Goal: Information Seeking & Learning: Compare options

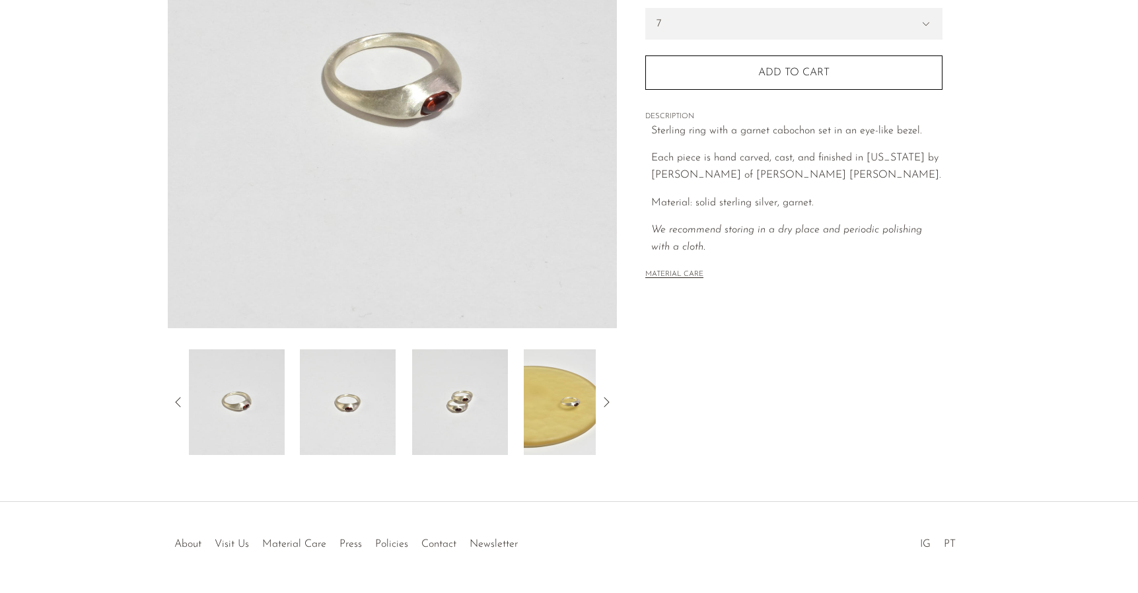
scroll to position [267, 0]
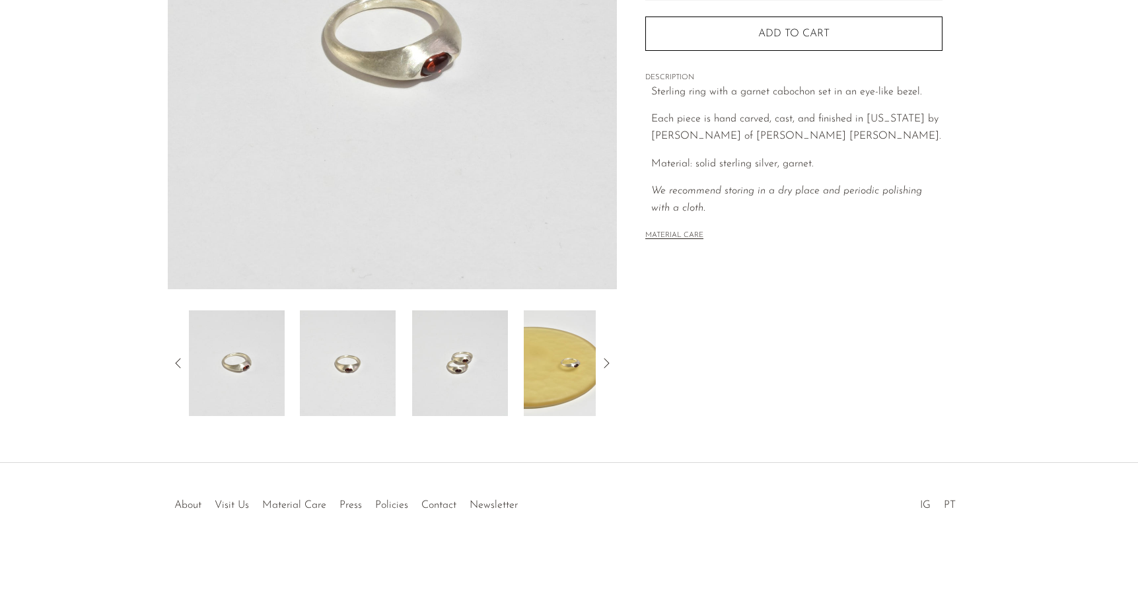
click at [348, 343] on img at bounding box center [348, 363] width 96 height 106
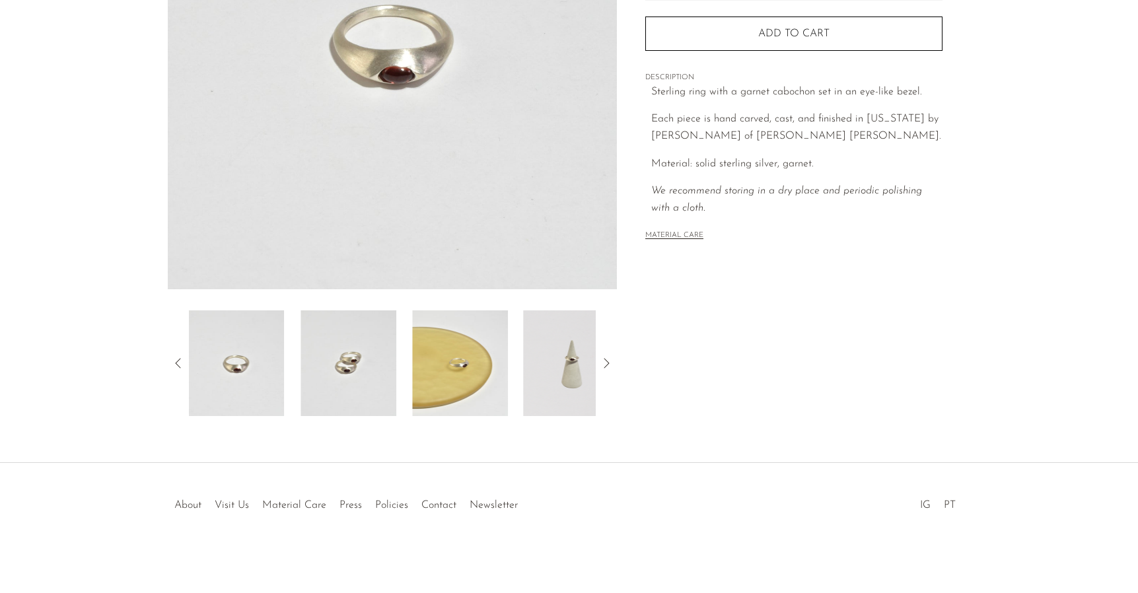
click at [339, 359] on img at bounding box center [348, 363] width 96 height 106
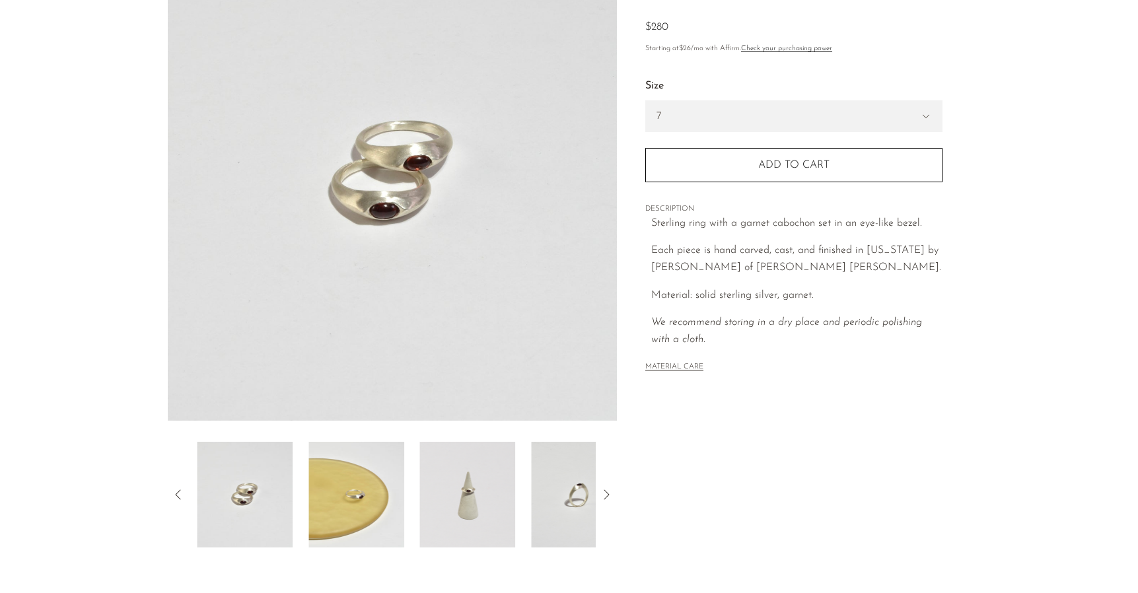
scroll to position [0, 0]
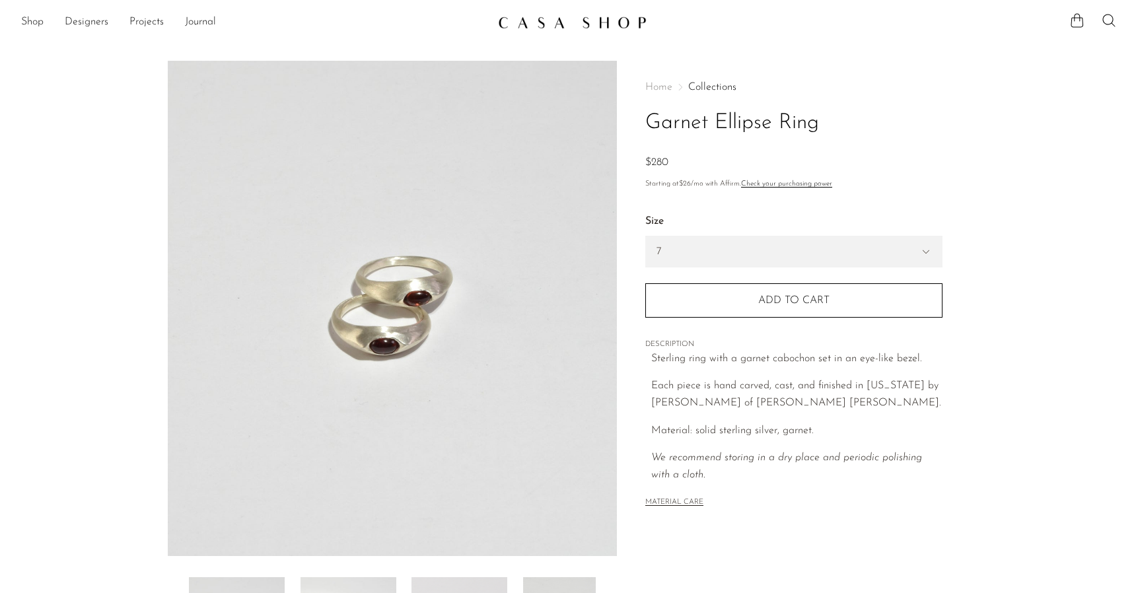
click at [668, 90] on span "Home" at bounding box center [658, 87] width 27 height 11
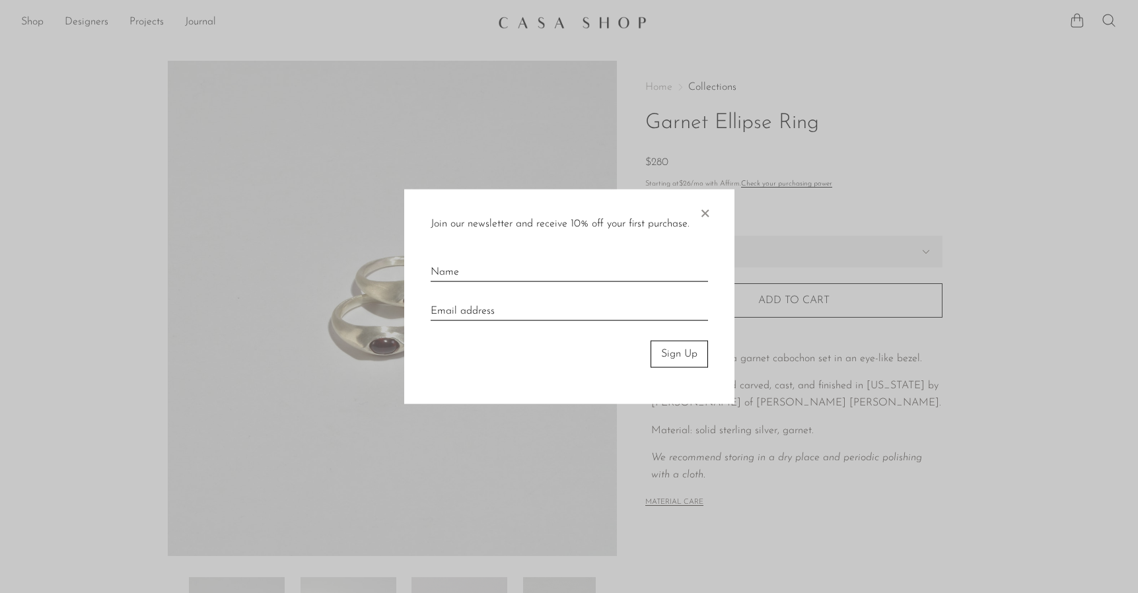
click at [695, 217] on div "Join our newsletter and receive 10% off your first purchase. ×" at bounding box center [569, 224] width 277 height 17
click at [539, 17] on div at bounding box center [569, 296] width 1138 height 593
click at [714, 211] on div "Join our newsletter and receive 10% off your first purchase. × Sign Up" at bounding box center [569, 297] width 330 height 215
click at [706, 210] on span "×" at bounding box center [704, 211] width 13 height 42
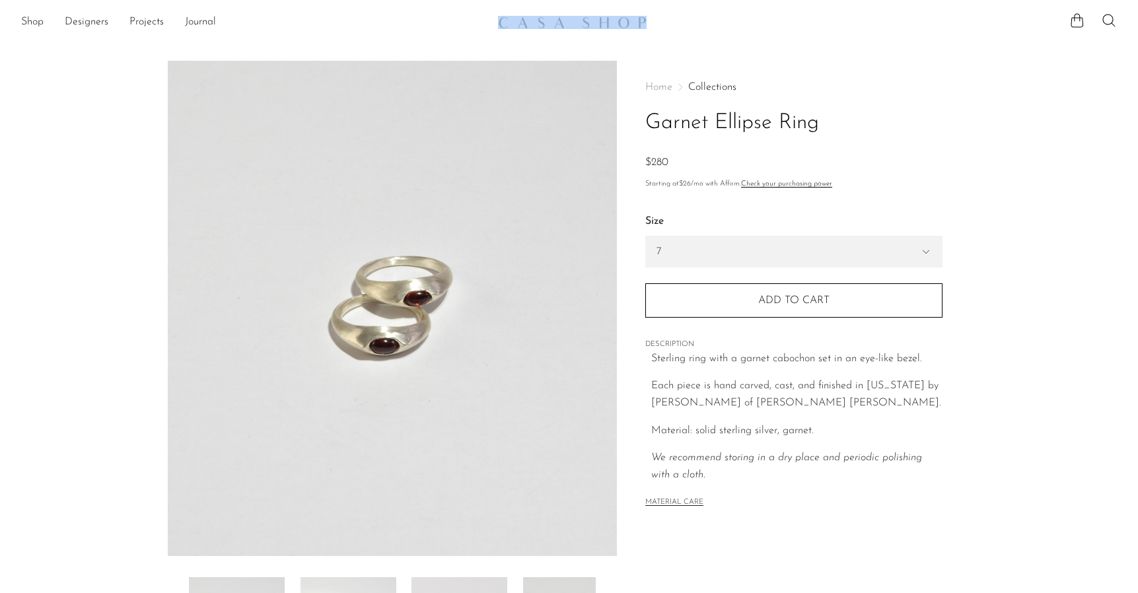
click at [526, 11] on section "Shop Featured New Arrivals Bestsellers Coming Soon Jewelry Jewelry All Earrings…" at bounding box center [569, 17] width 1138 height 34
click at [530, 21] on img at bounding box center [572, 22] width 149 height 13
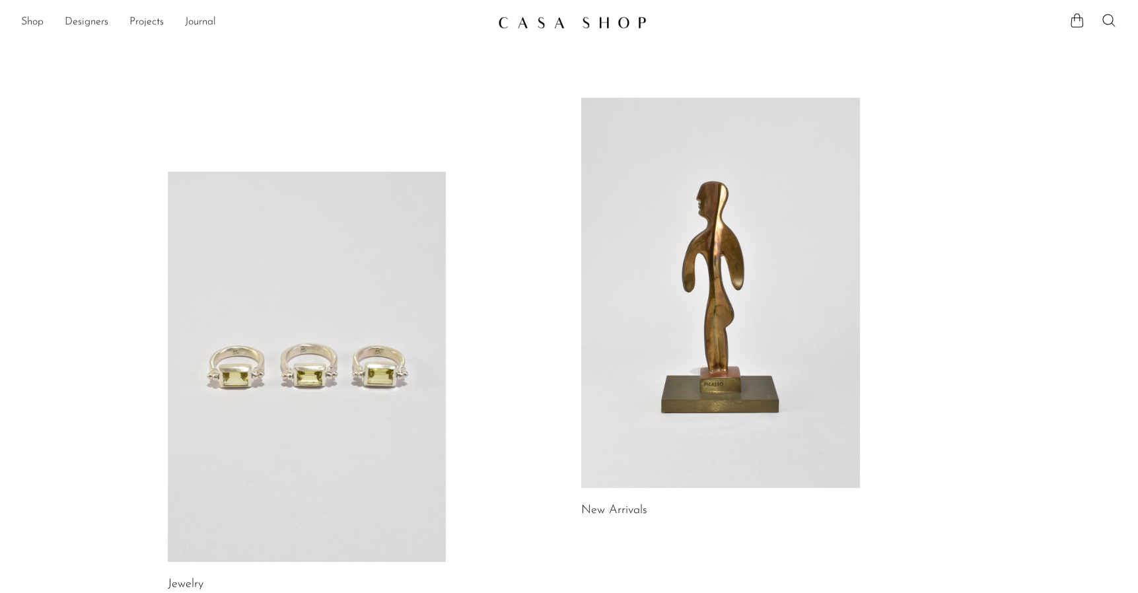
click at [378, 266] on link at bounding box center [307, 367] width 279 height 390
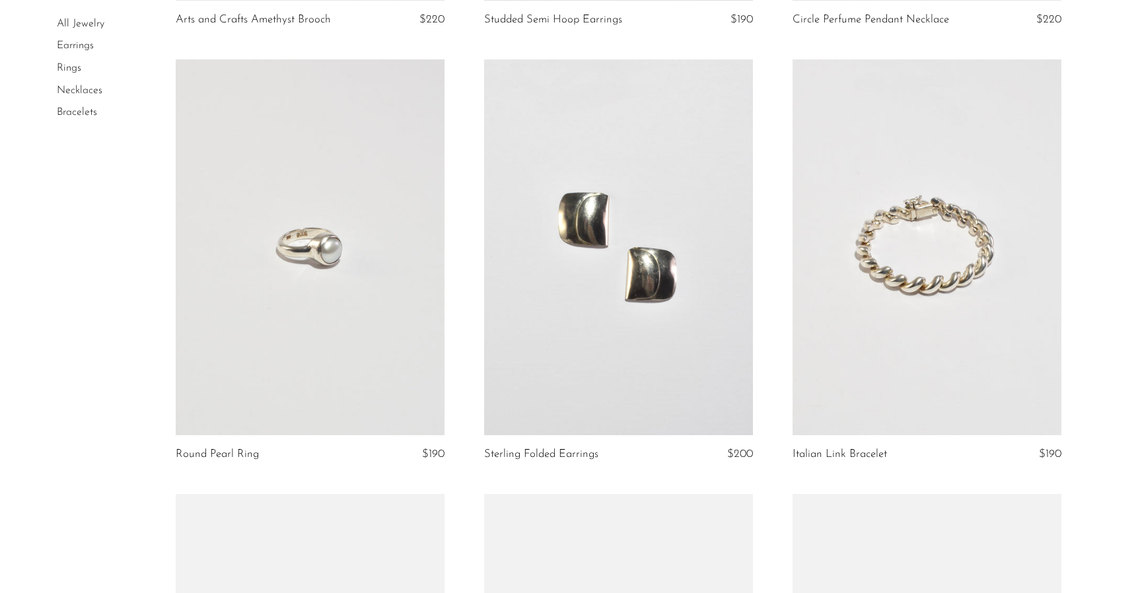
scroll to position [3197, 0]
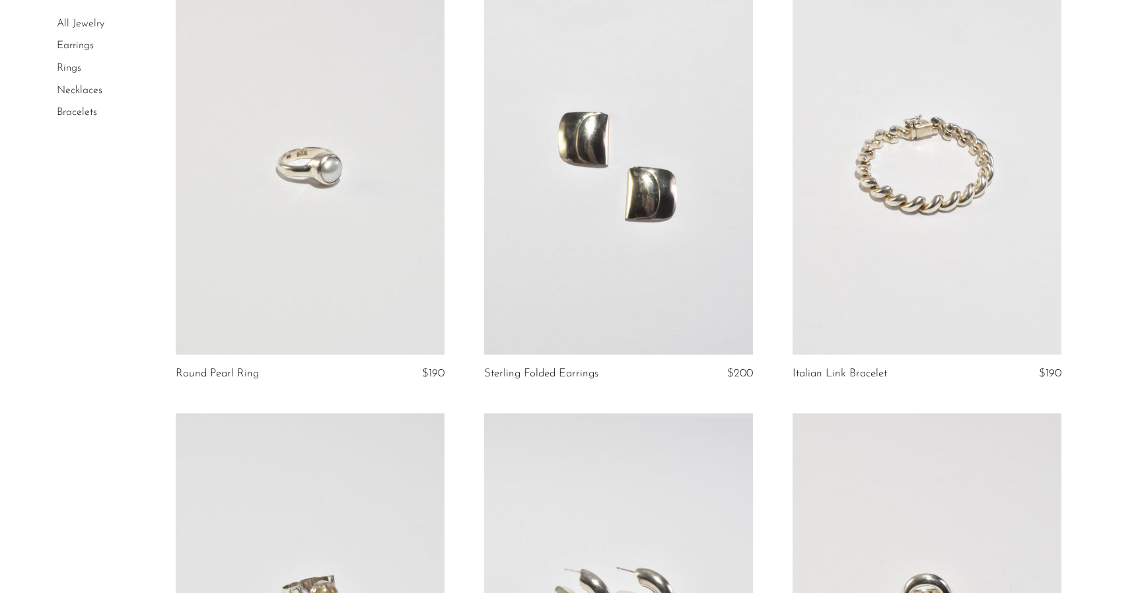
click at [269, 236] on link at bounding box center [310, 167] width 269 height 376
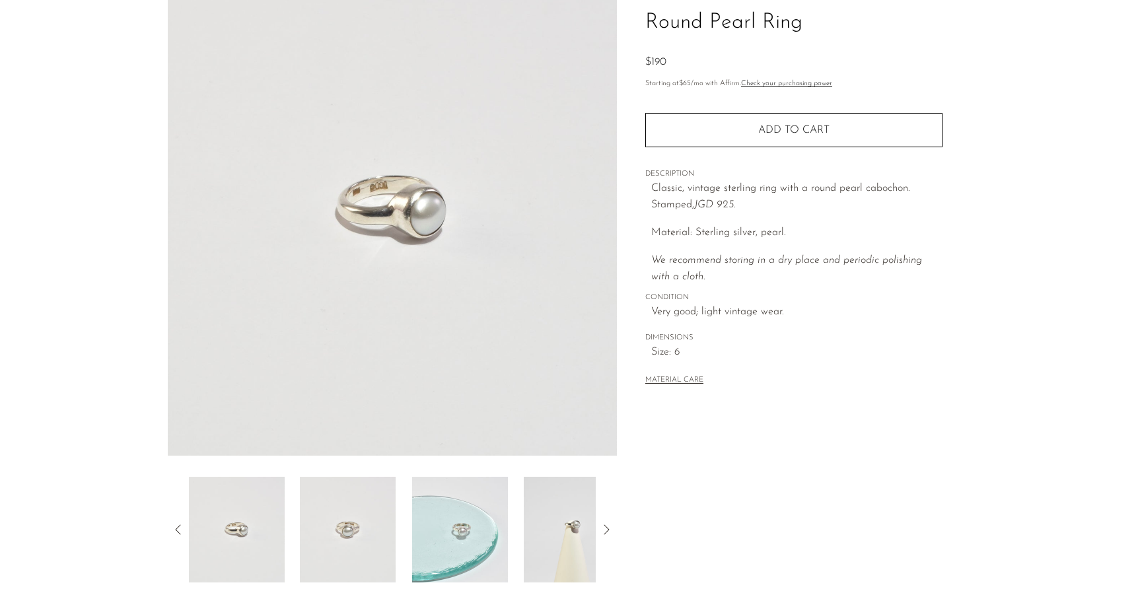
scroll to position [267, 0]
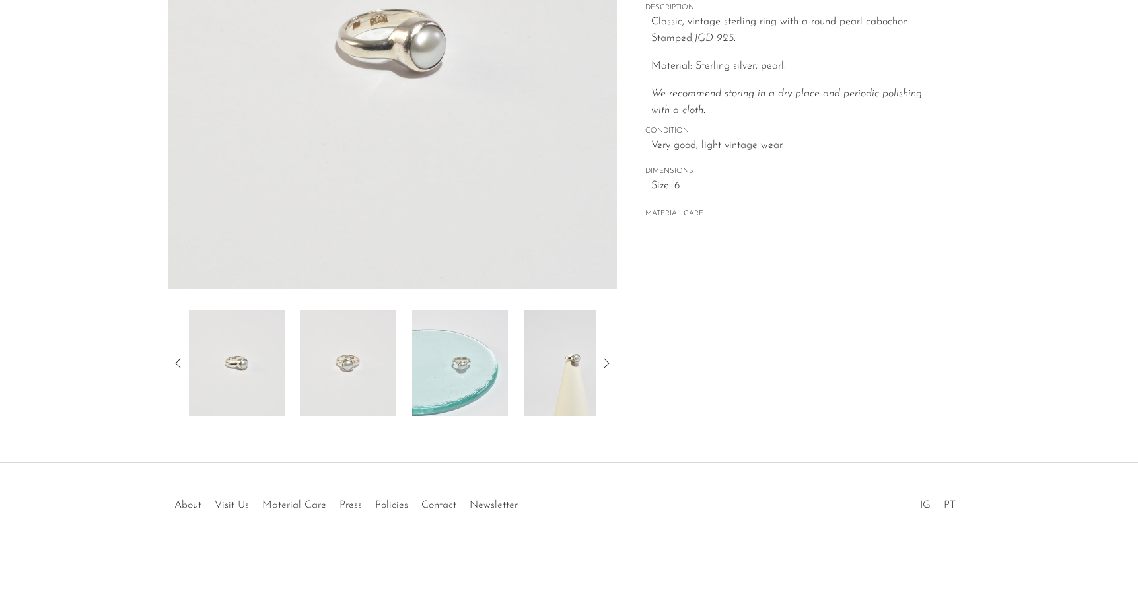
click at [363, 326] on img at bounding box center [348, 363] width 96 height 106
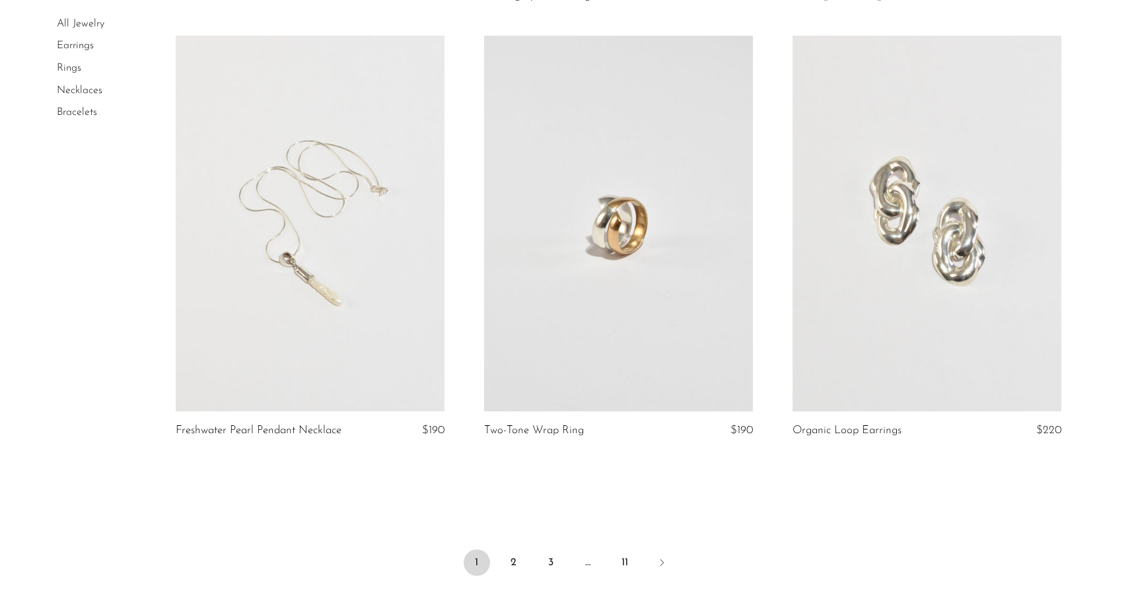
scroll to position [5050, 0]
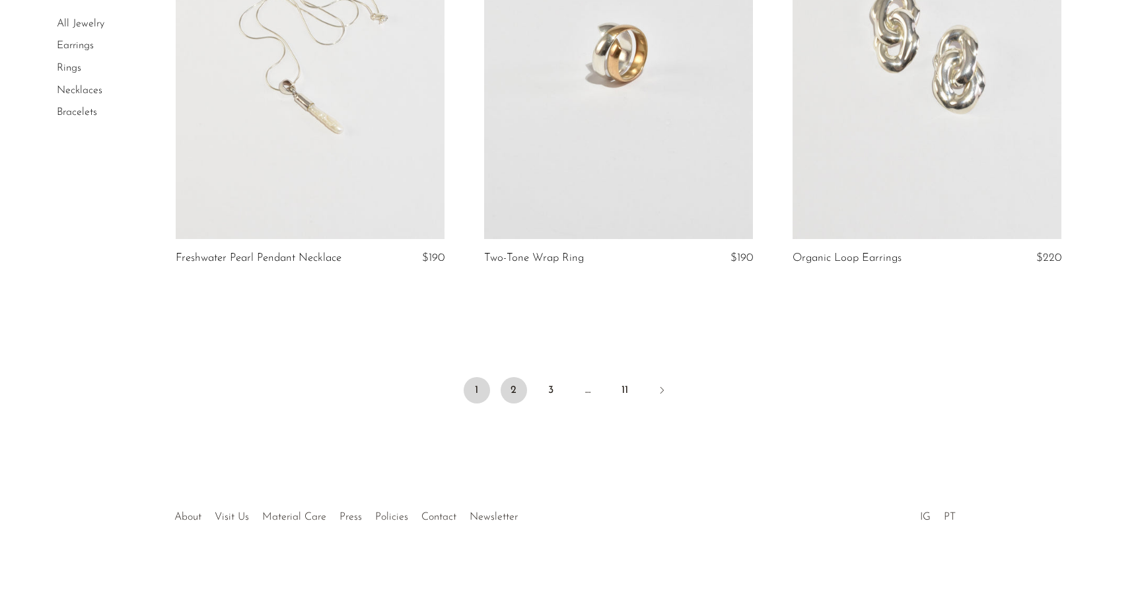
click at [513, 378] on link "2" at bounding box center [514, 390] width 26 height 26
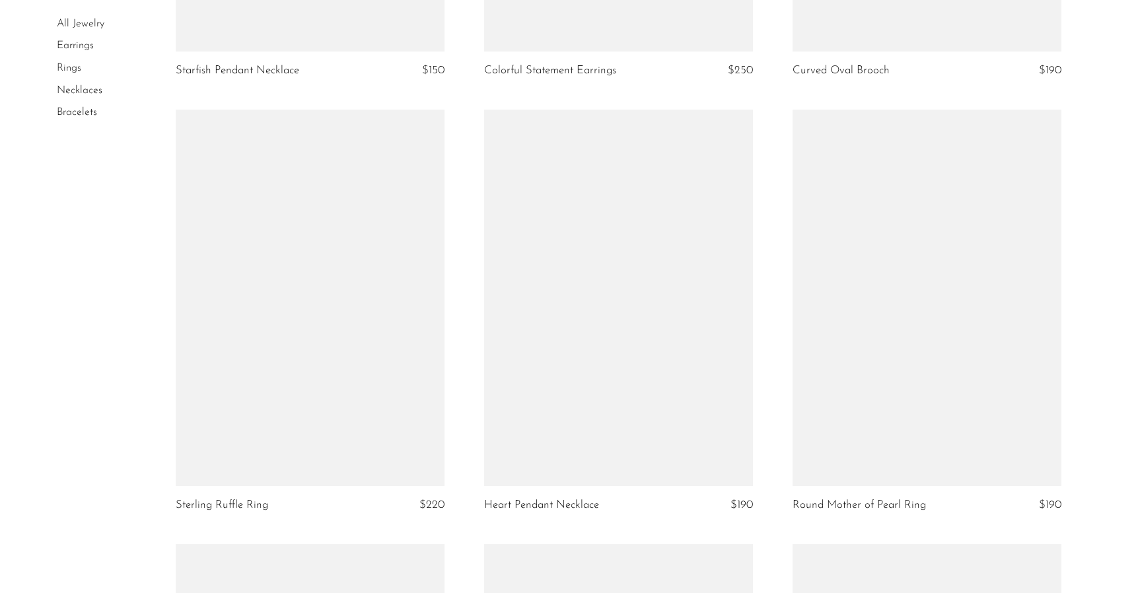
scroll to position [2259, 0]
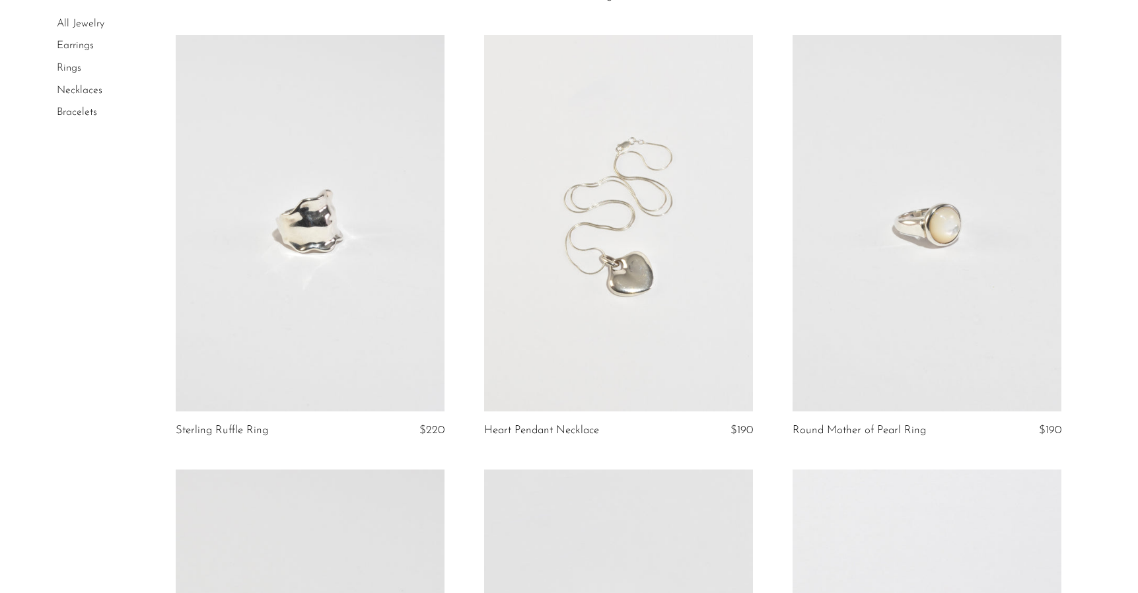
click at [901, 110] on link at bounding box center [926, 223] width 269 height 376
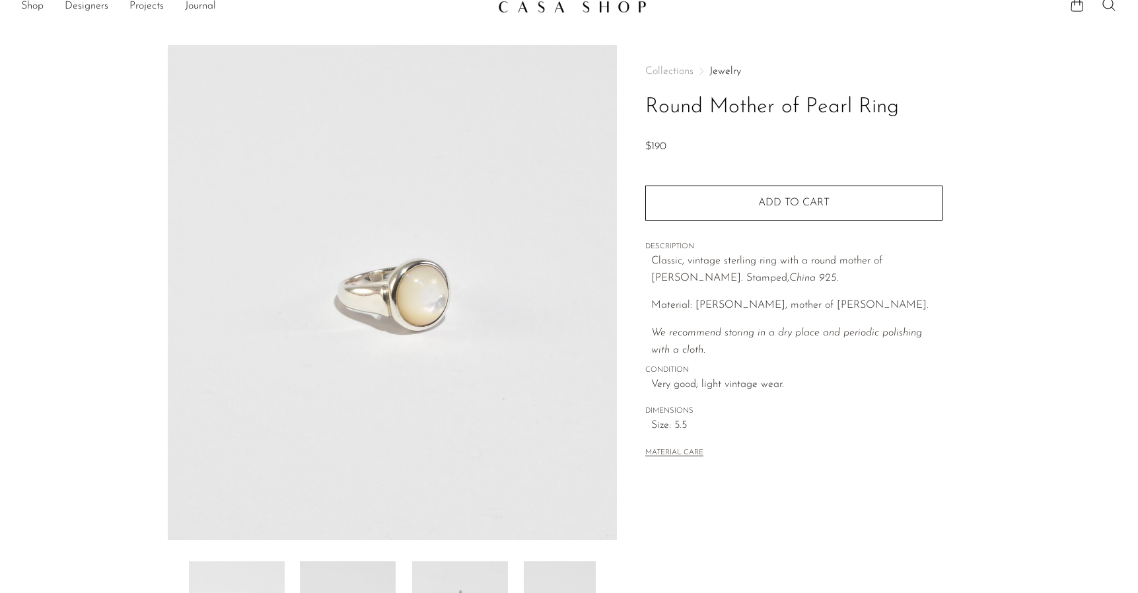
scroll to position [106, 0]
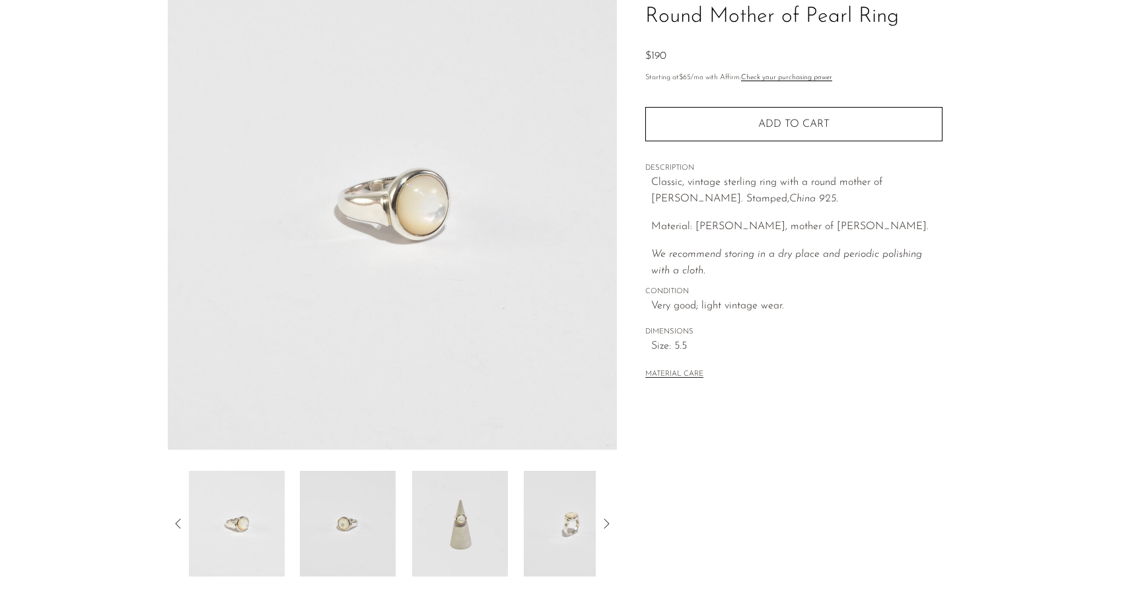
click at [359, 523] on img at bounding box center [348, 524] width 96 height 106
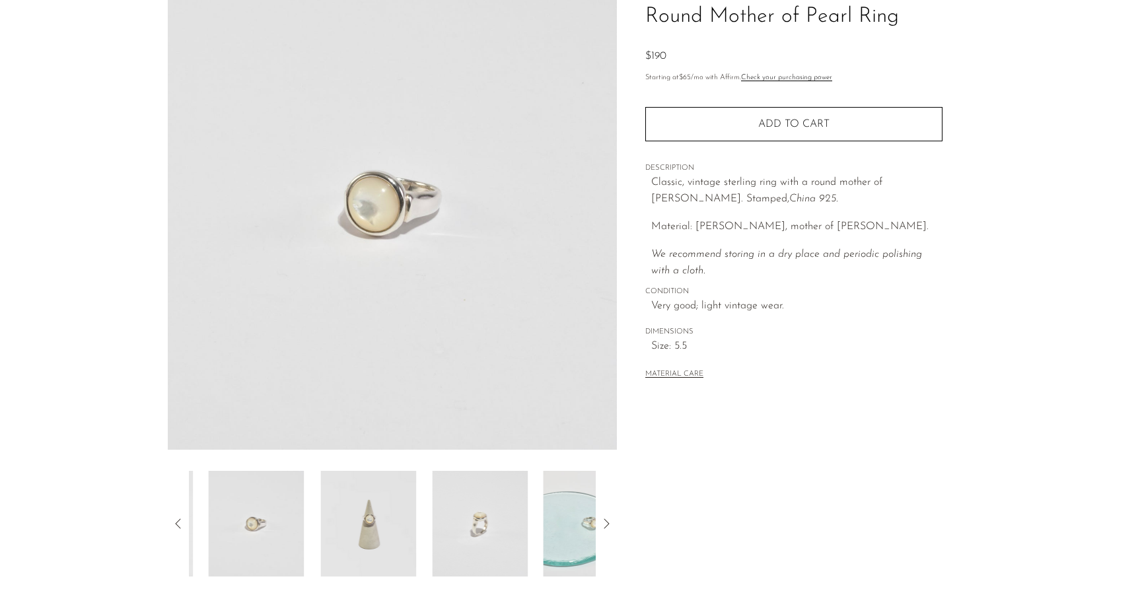
click at [409, 534] on div at bounding box center [392, 524] width 407 height 106
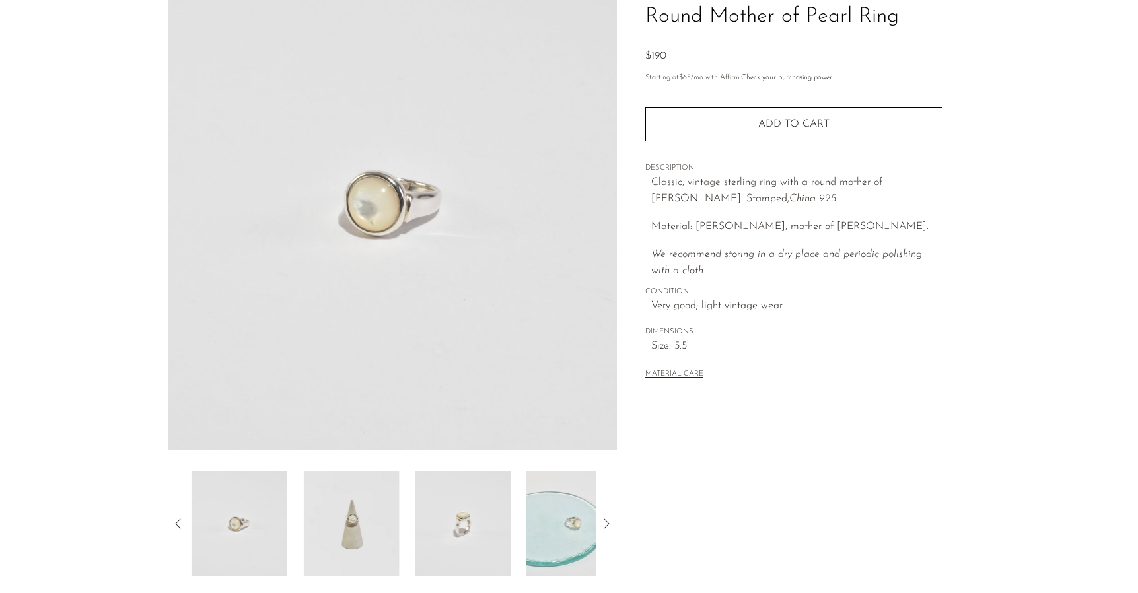
click at [343, 544] on img at bounding box center [351, 524] width 96 height 106
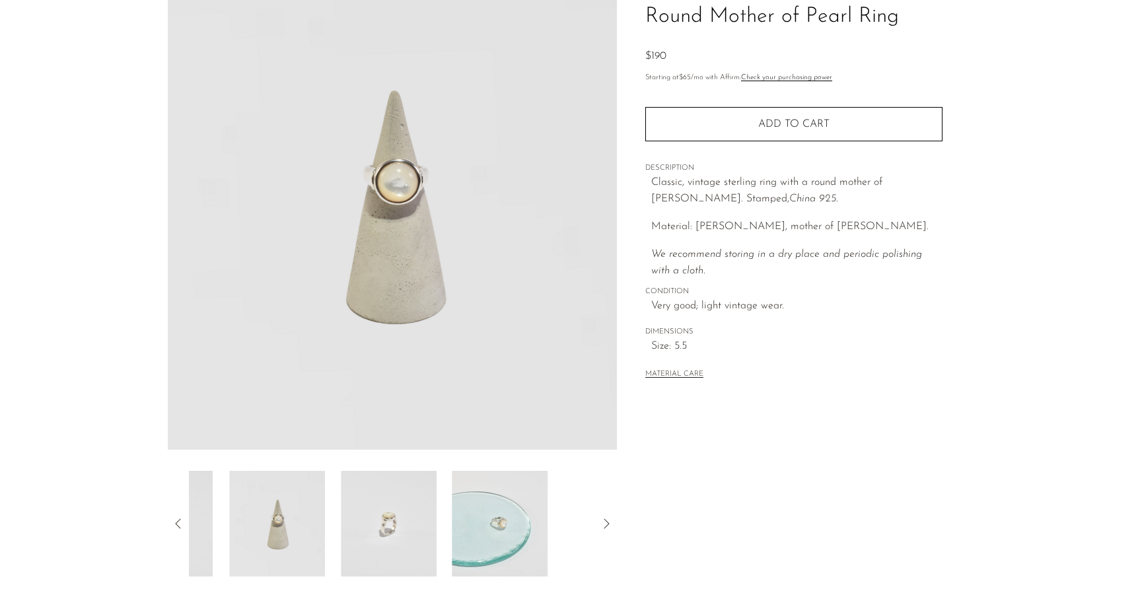
click at [388, 544] on img at bounding box center [389, 524] width 96 height 106
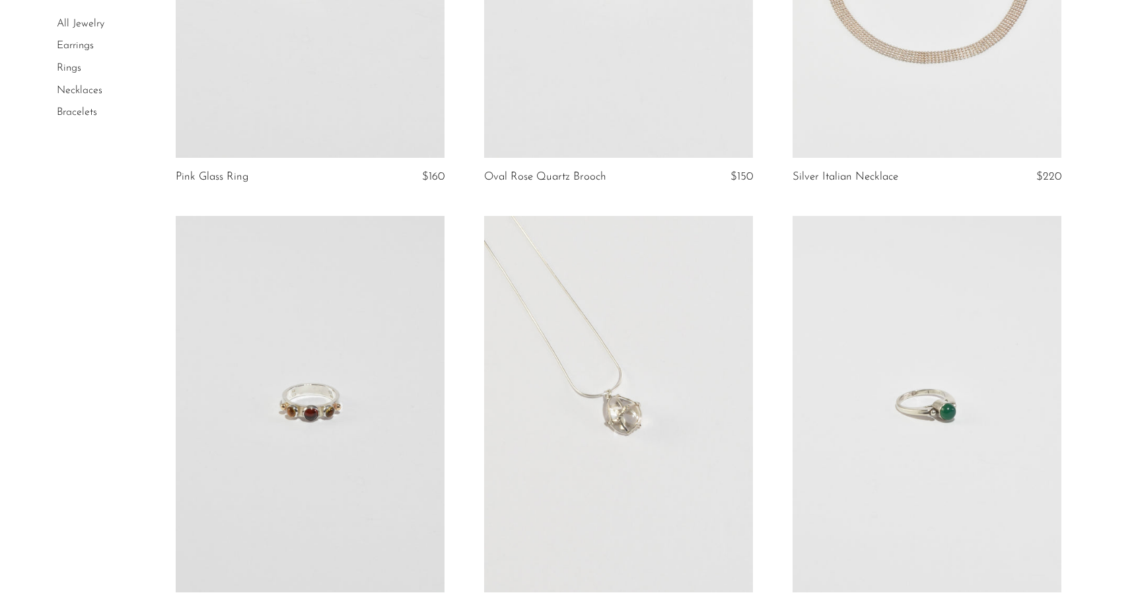
scroll to position [3614, 0]
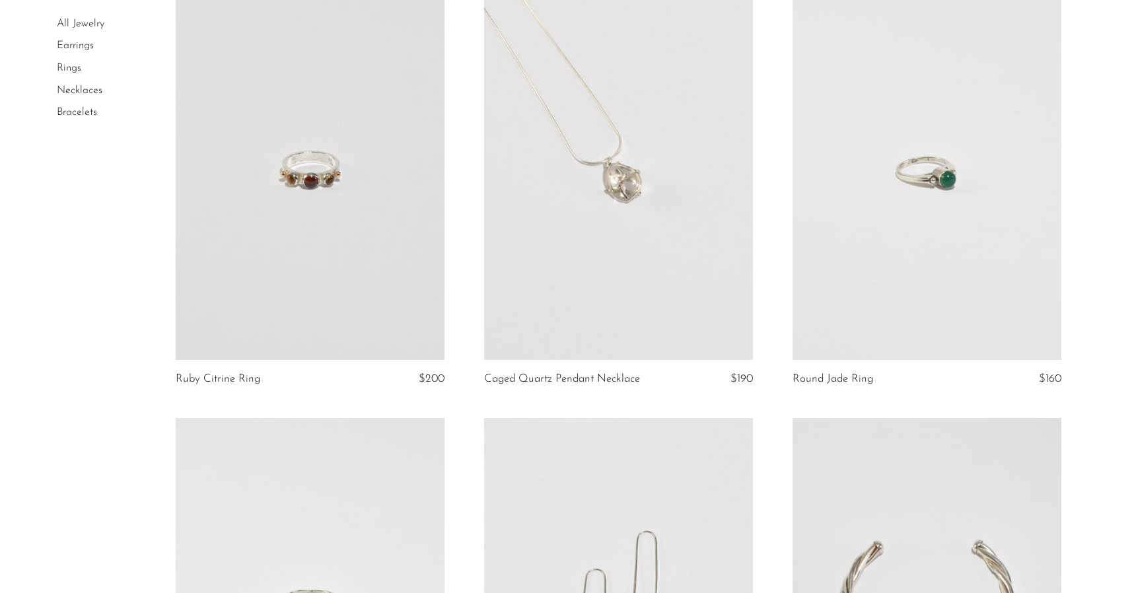
click at [339, 170] on link at bounding box center [310, 171] width 269 height 376
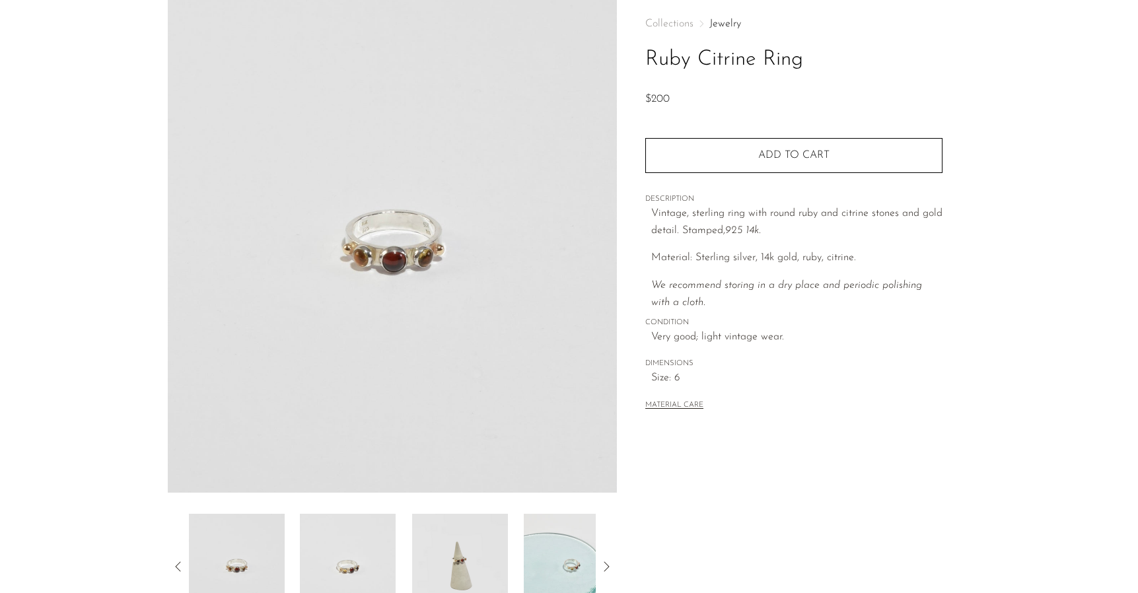
scroll to position [267, 0]
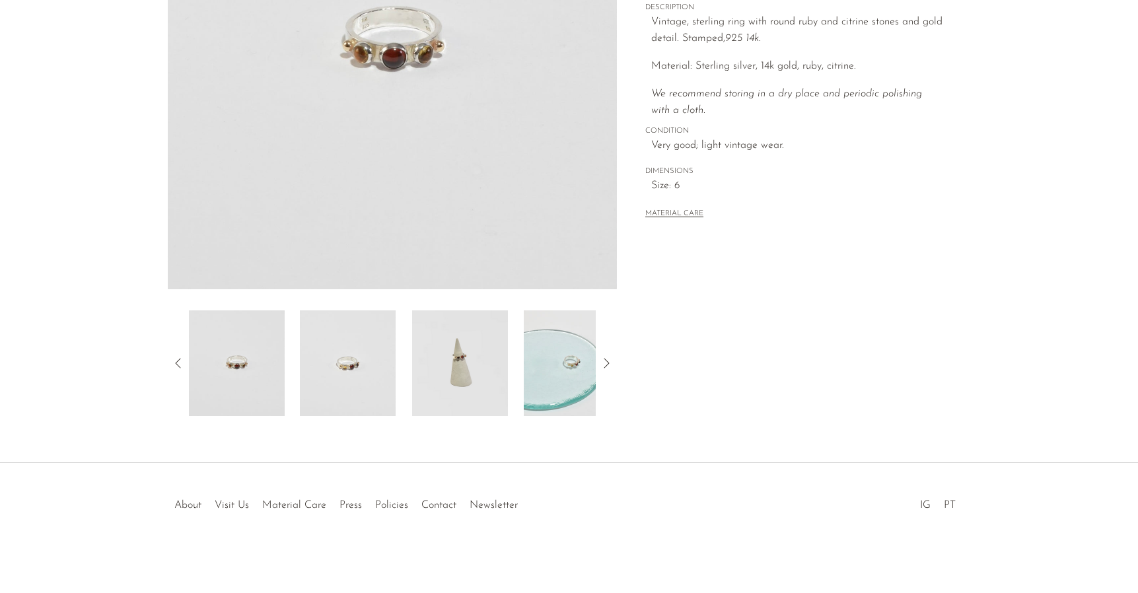
click at [361, 351] on img at bounding box center [348, 363] width 96 height 106
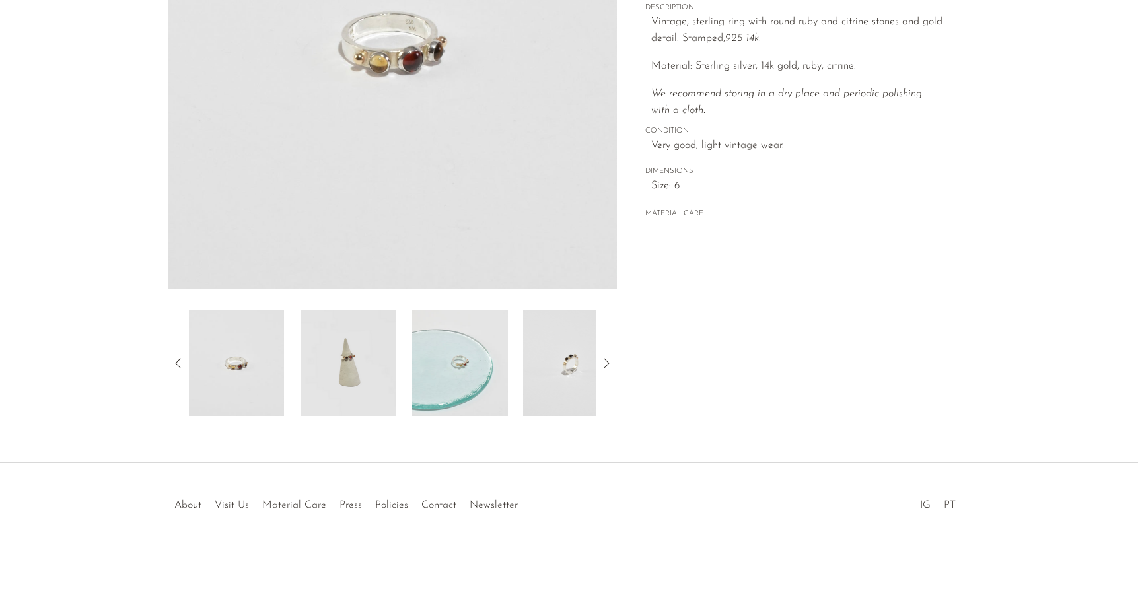
click at [361, 371] on img at bounding box center [348, 363] width 96 height 106
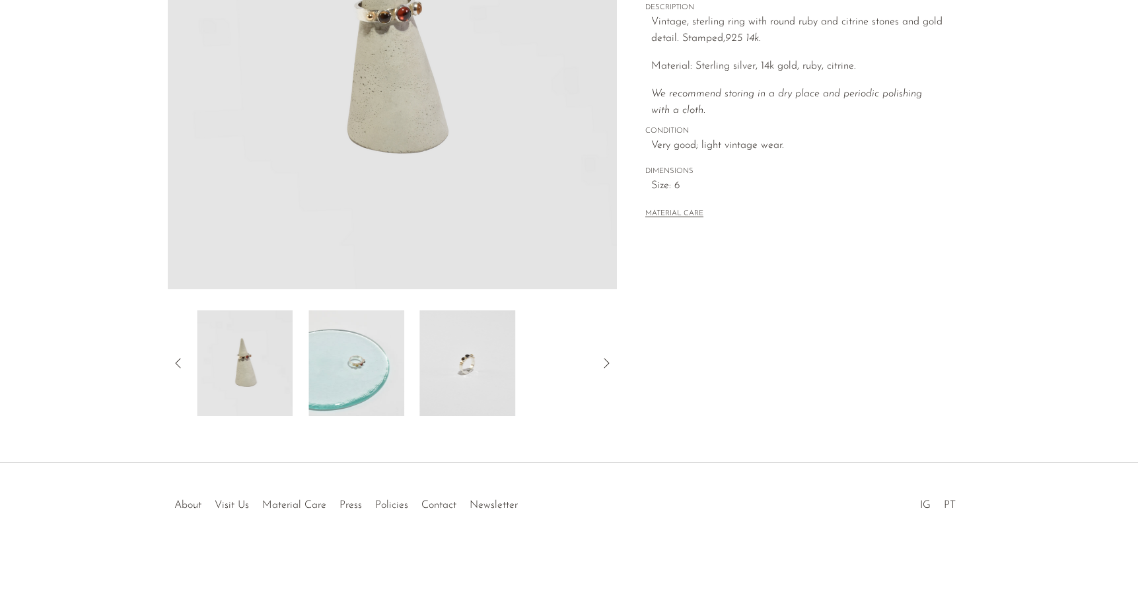
click at [444, 362] on img at bounding box center [468, 363] width 96 height 106
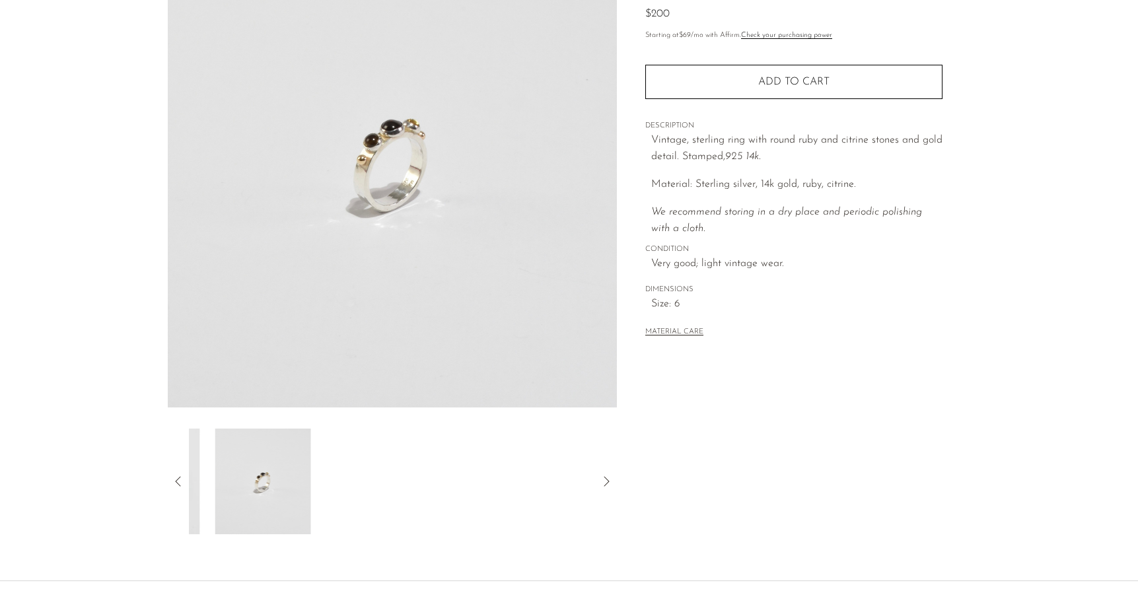
scroll to position [55, 0]
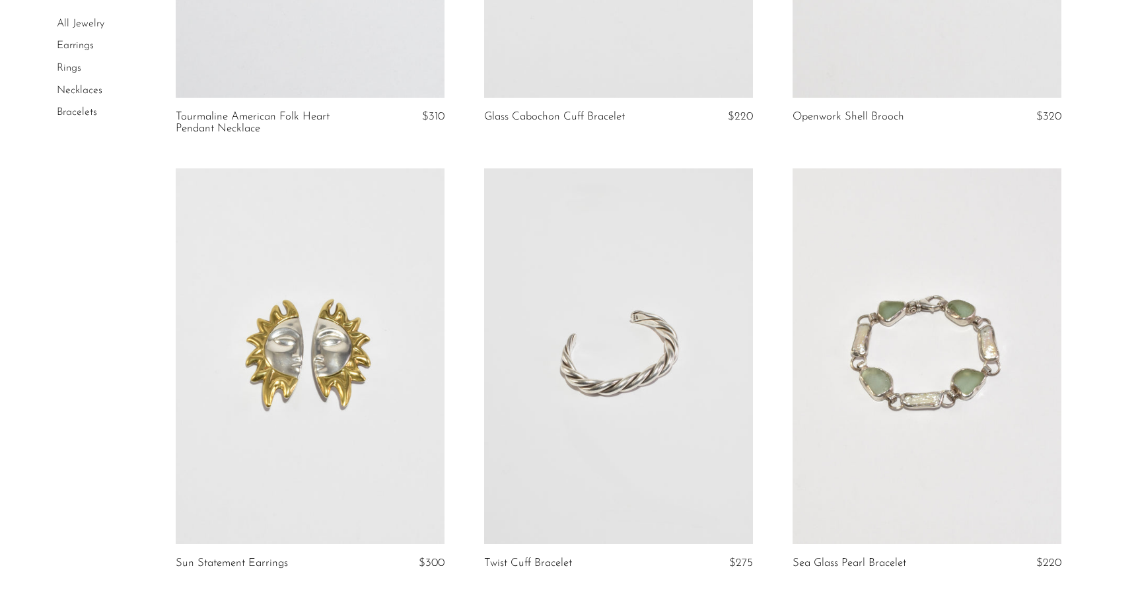
scroll to position [4897, 0]
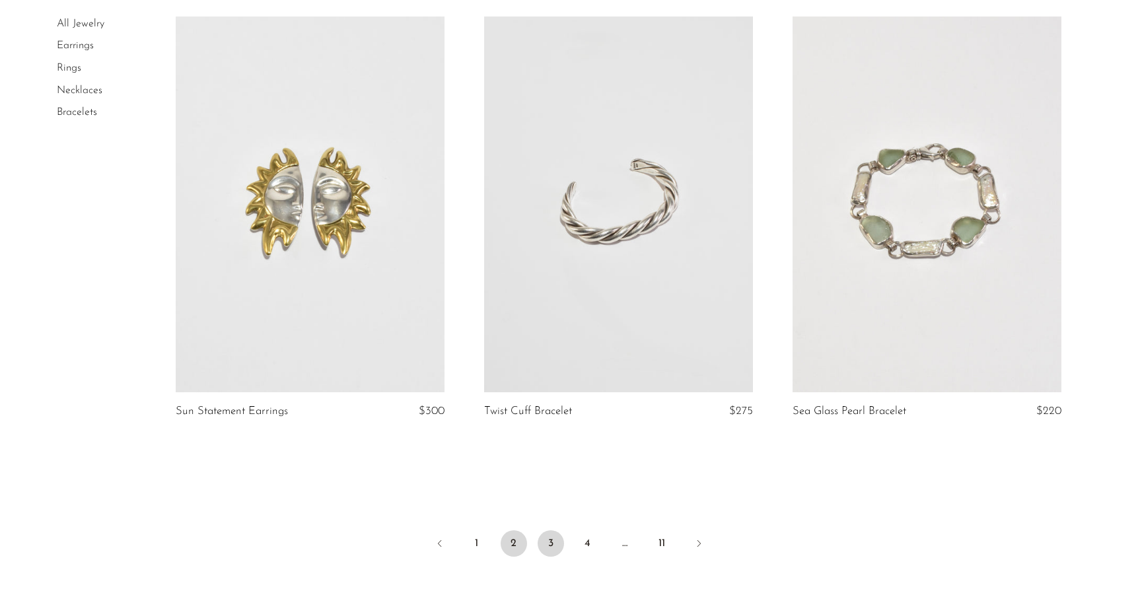
click at [549, 546] on link "3" at bounding box center [551, 543] width 26 height 26
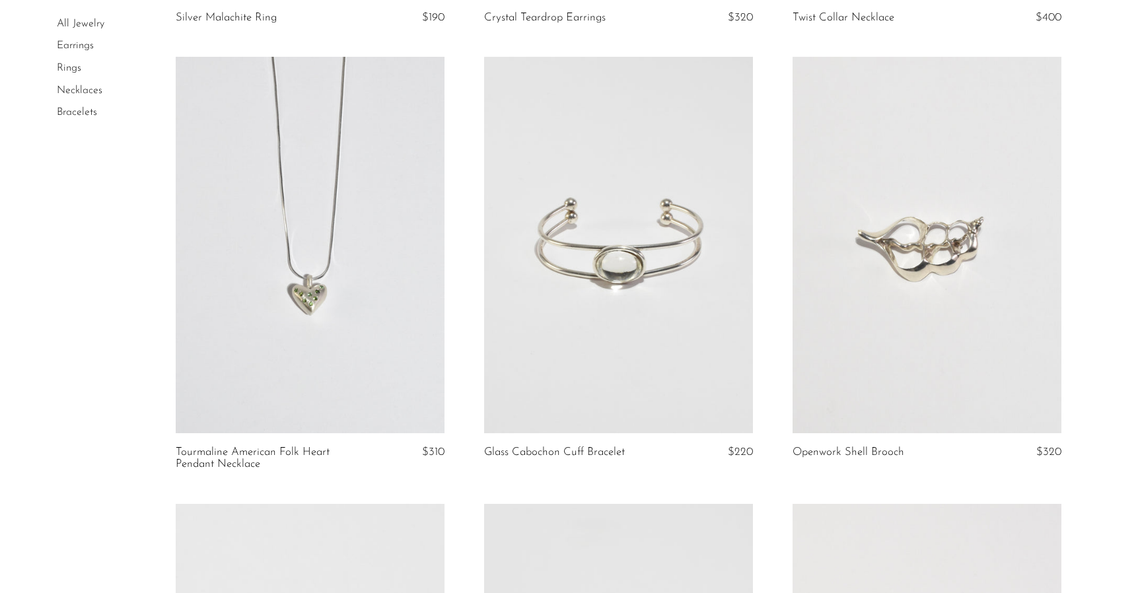
scroll to position [3800, 0]
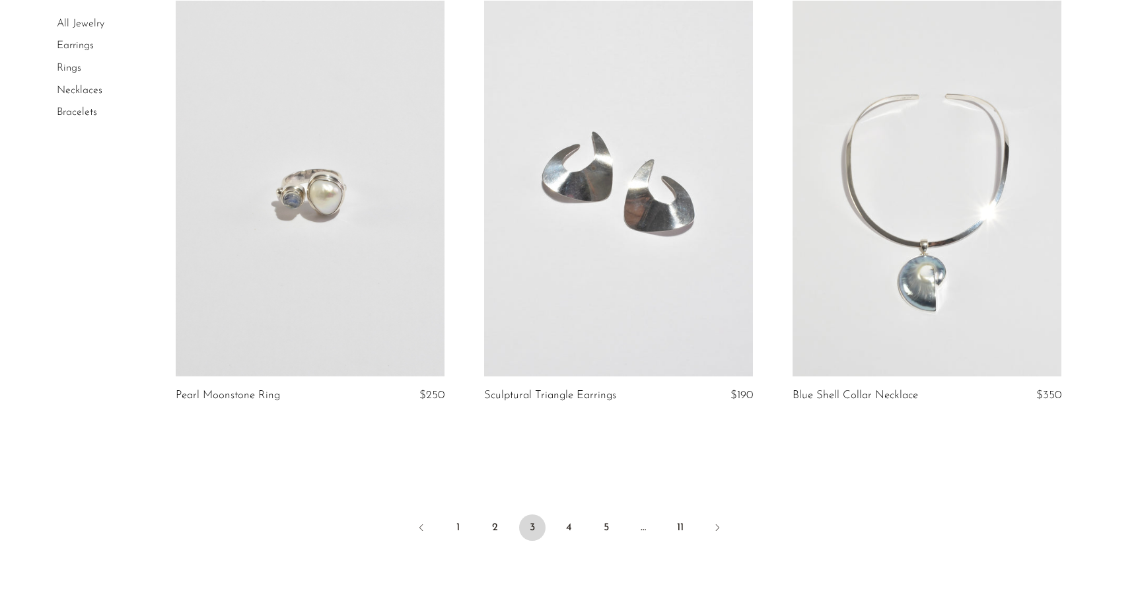
scroll to position [4931, 0]
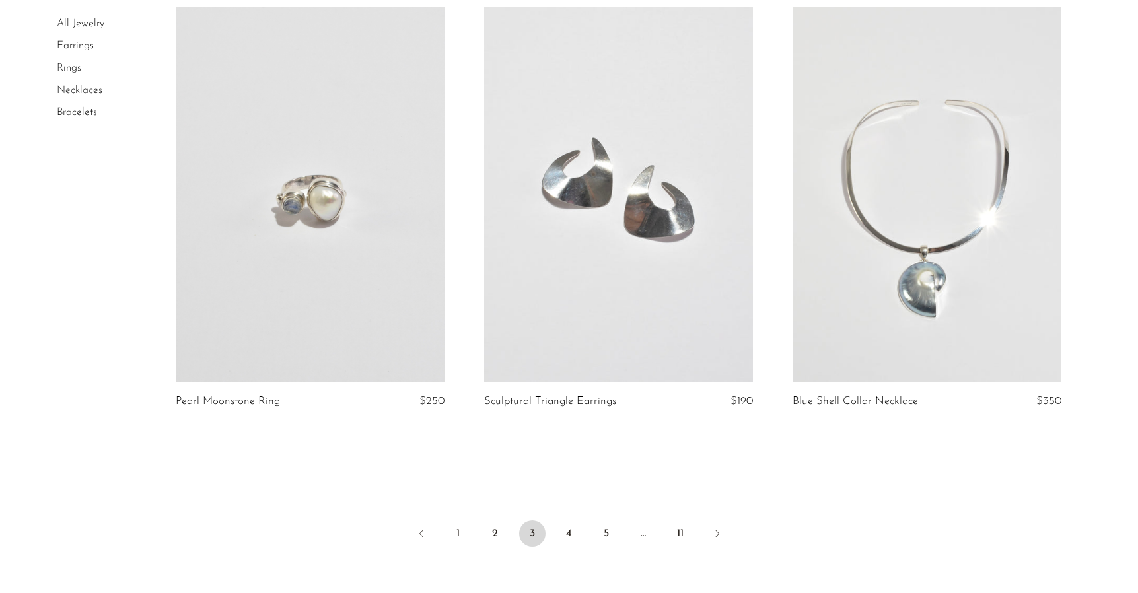
click at [73, 76] on li "Rings" at bounding box center [106, 68] width 99 height 22
click at [71, 69] on link "Rings" at bounding box center [69, 68] width 24 height 11
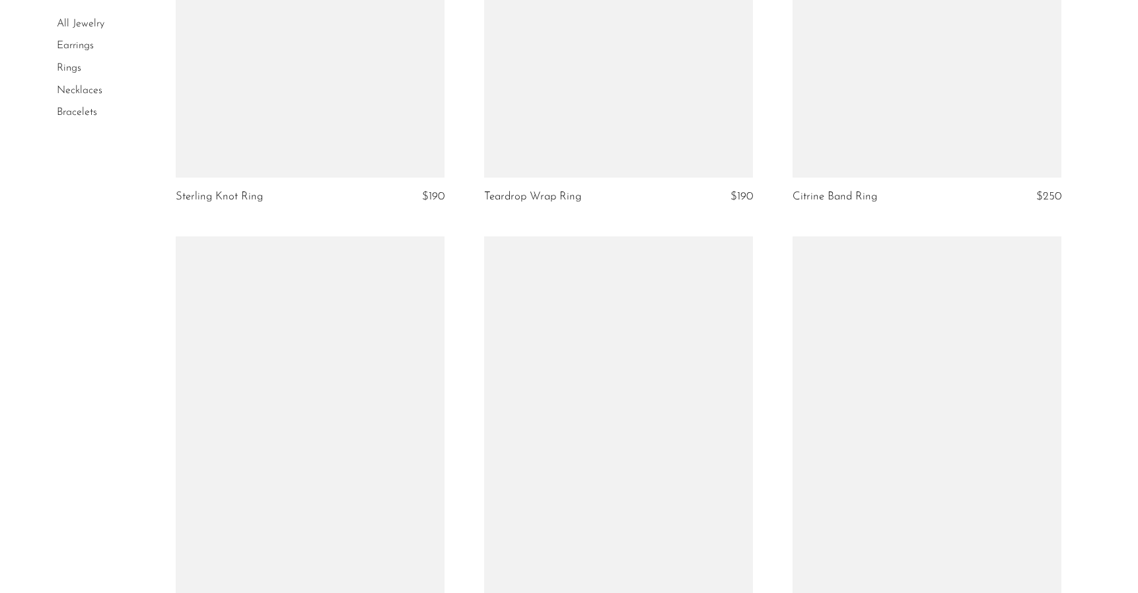
scroll to position [4479, 0]
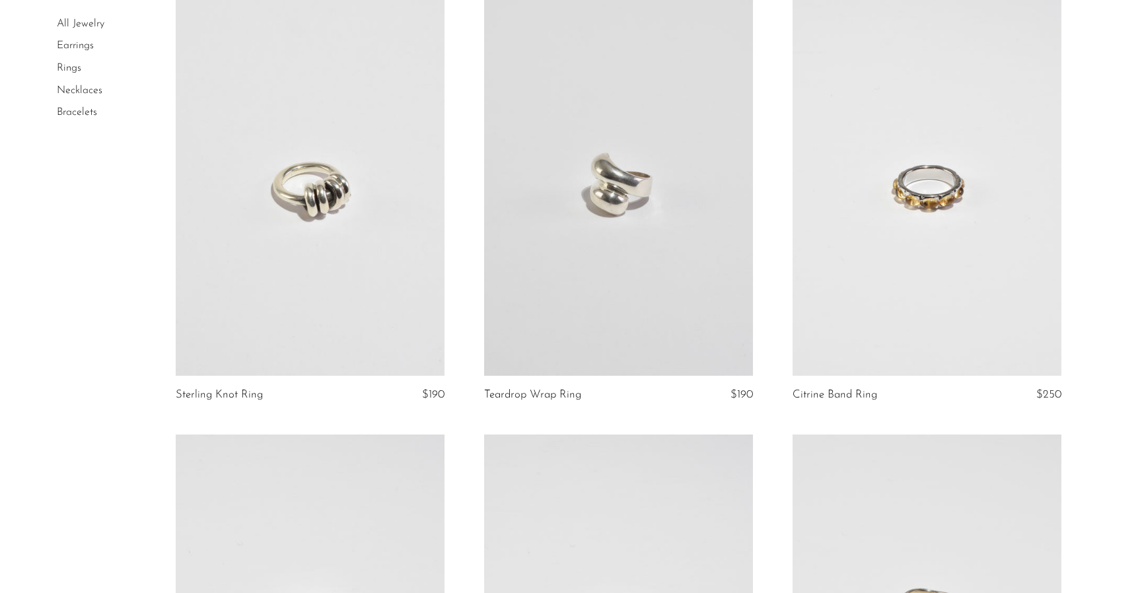
click at [922, 195] on link at bounding box center [926, 188] width 269 height 376
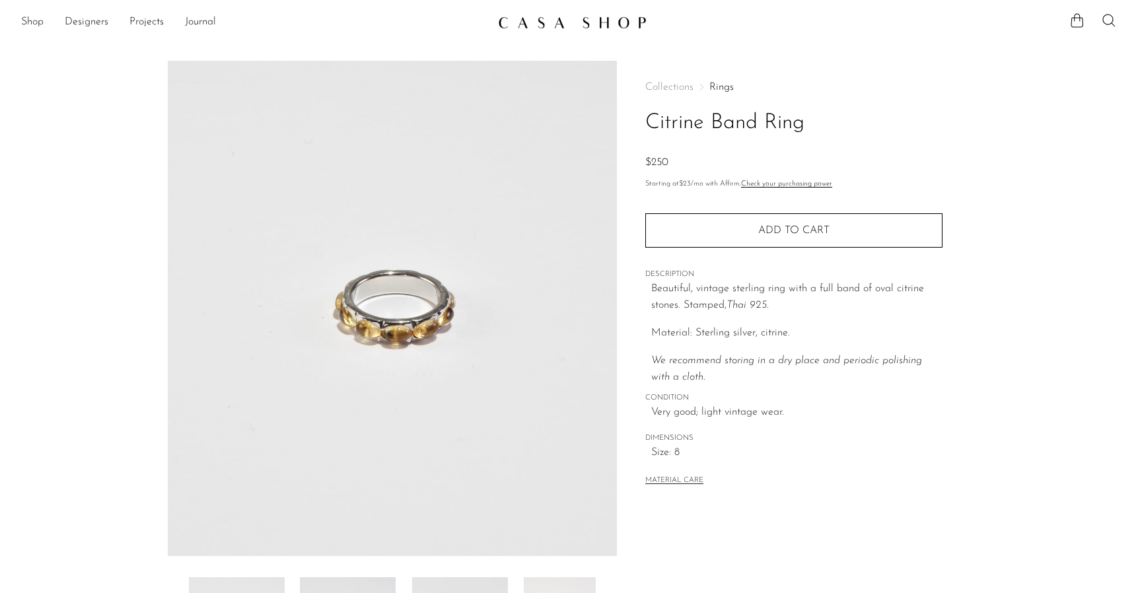
scroll to position [179, 0]
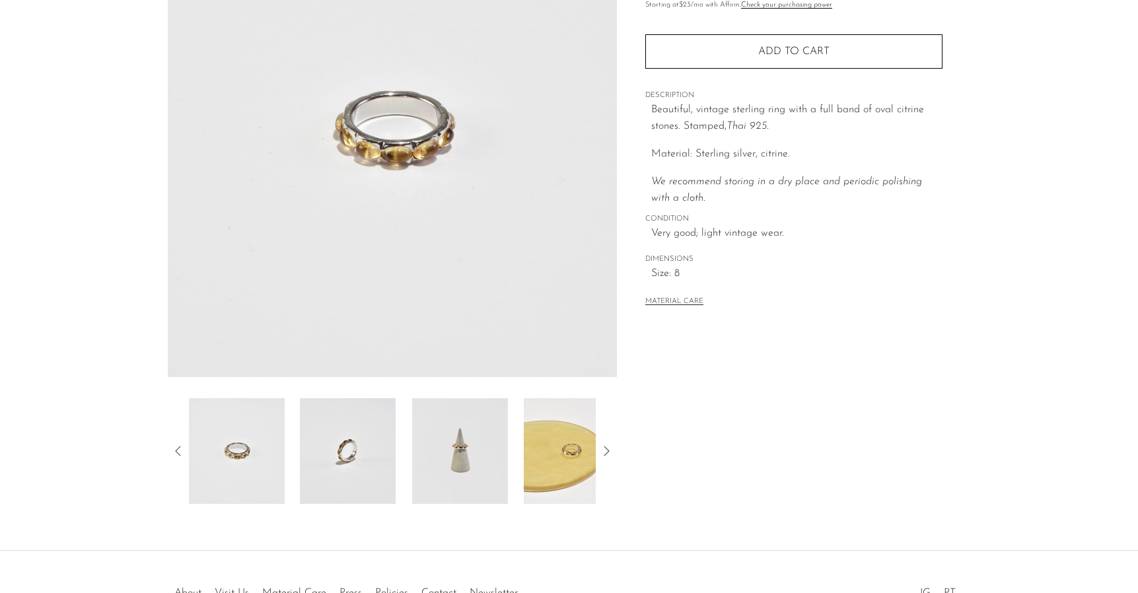
click at [361, 438] on img at bounding box center [348, 451] width 96 height 106
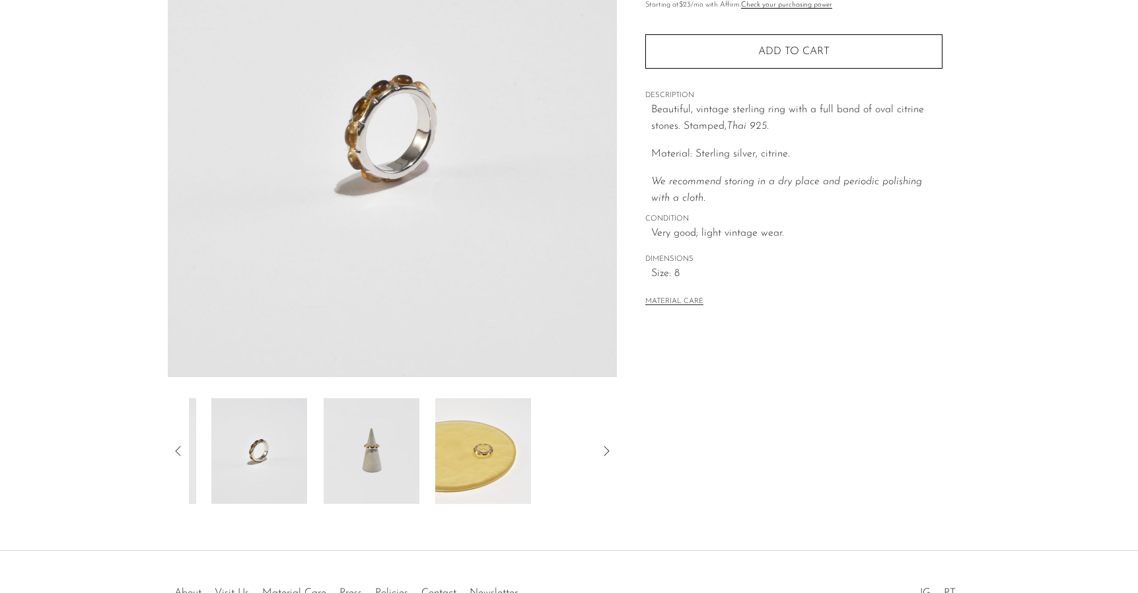
click at [408, 438] on img at bounding box center [372, 451] width 96 height 106
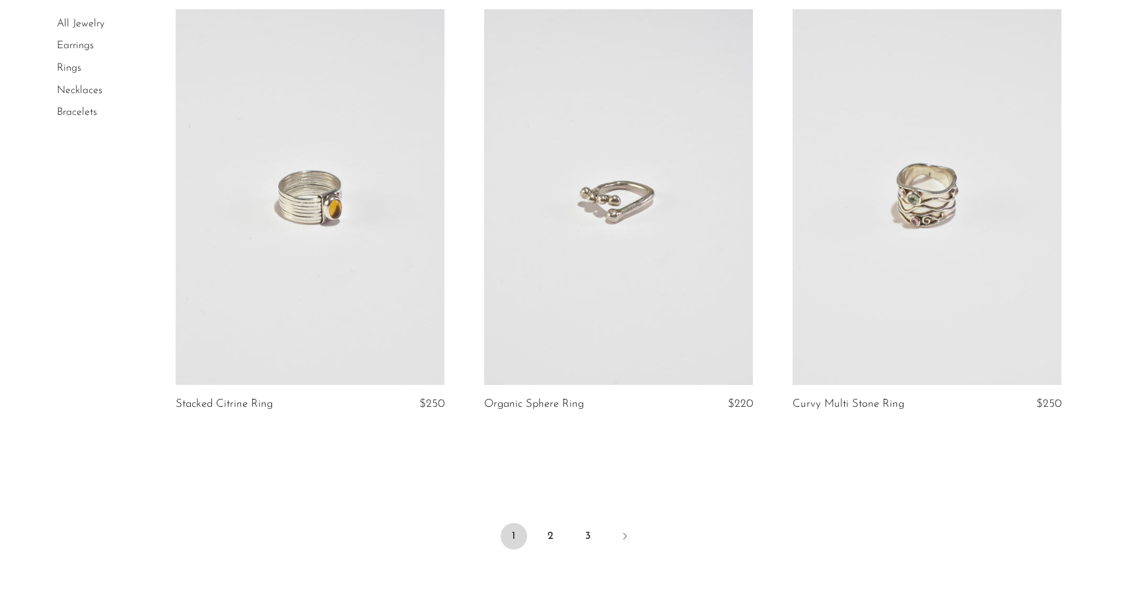
scroll to position [5062, 0]
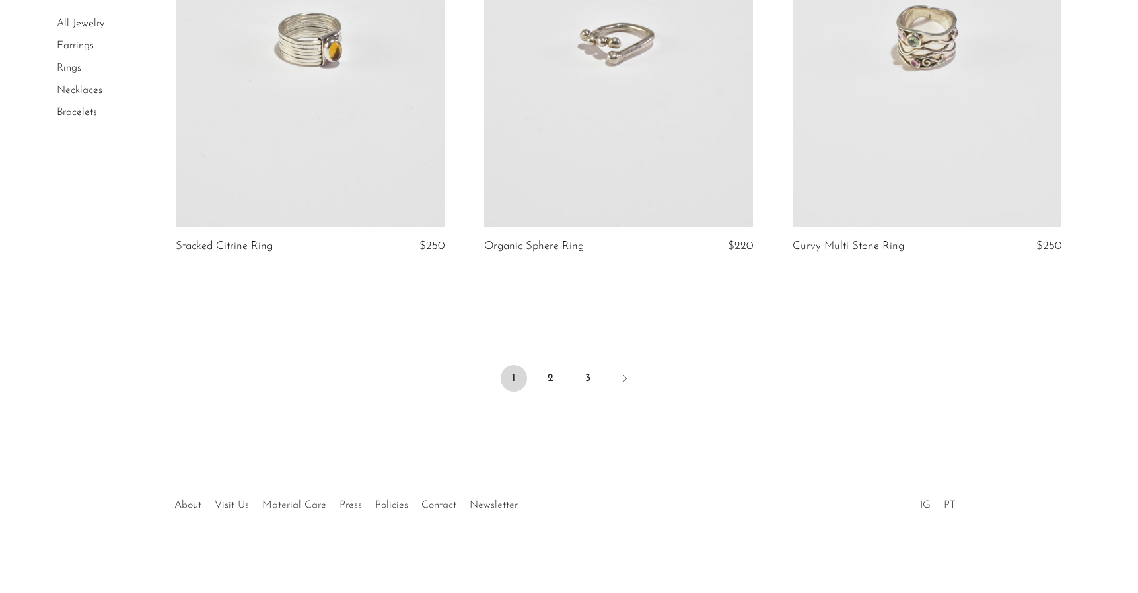
click at [358, 151] on link at bounding box center [310, 39] width 269 height 376
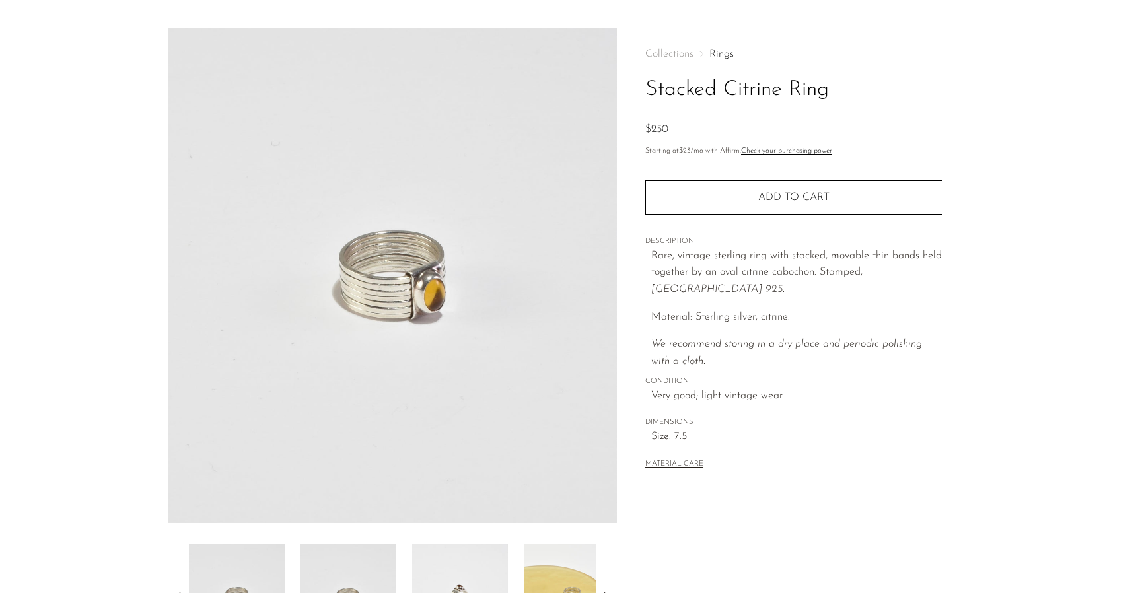
scroll to position [75, 0]
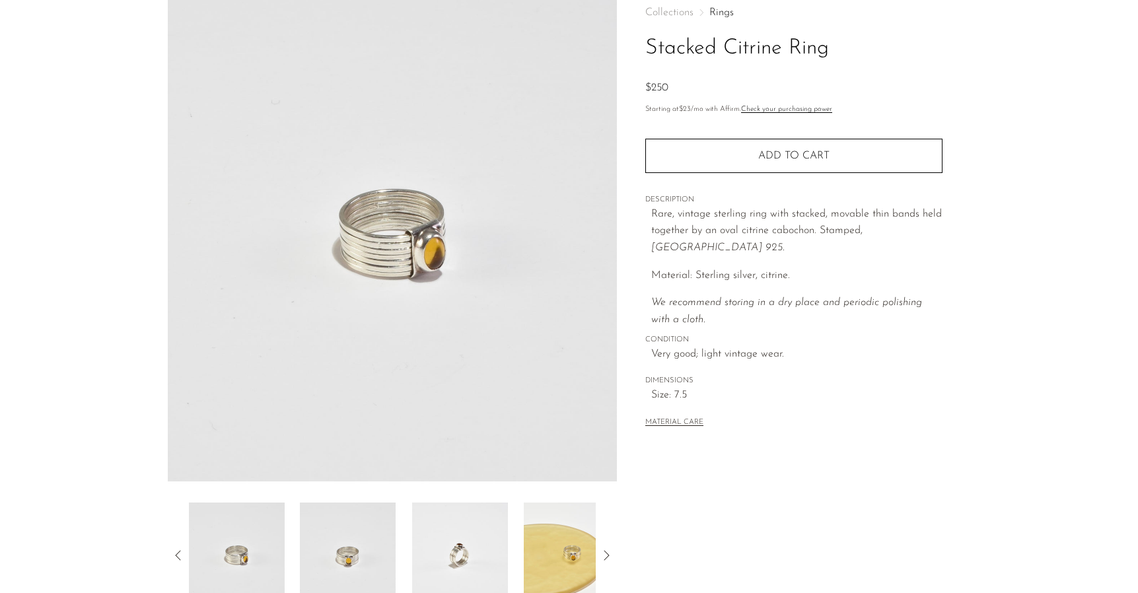
click at [347, 550] on img at bounding box center [348, 556] width 96 height 106
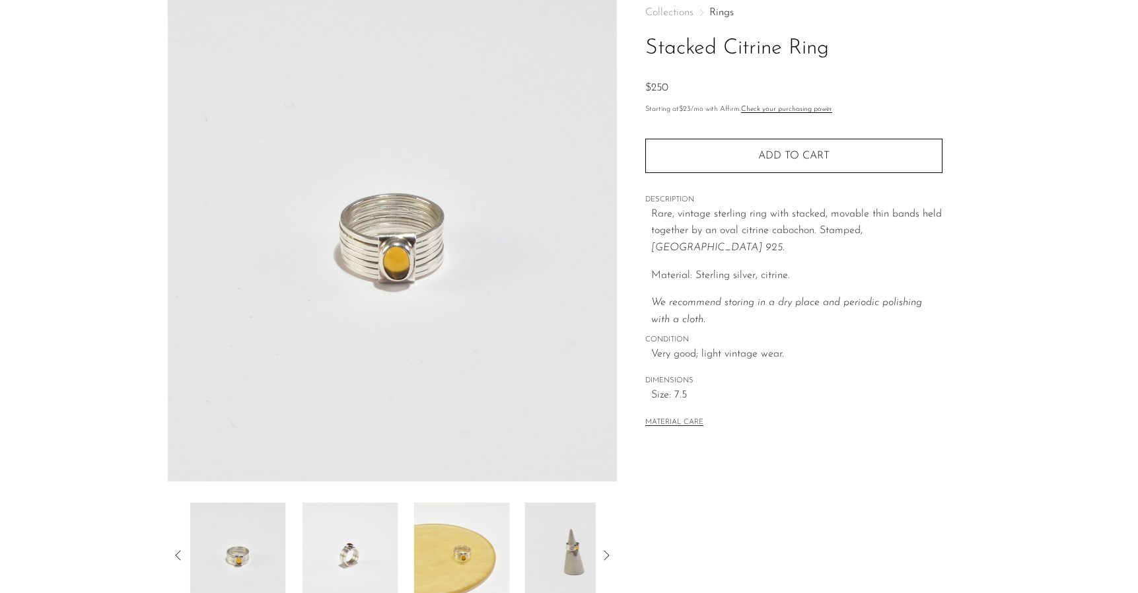
click at [428, 547] on img at bounding box center [461, 556] width 96 height 106
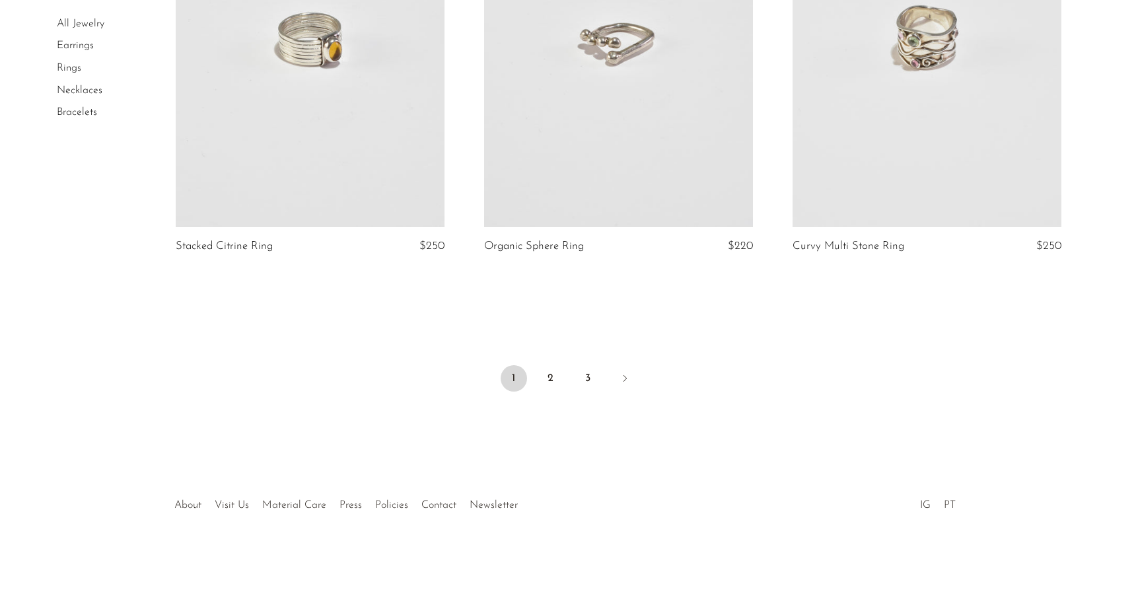
scroll to position [5062, 0]
click at [543, 383] on link "2" at bounding box center [551, 378] width 26 height 26
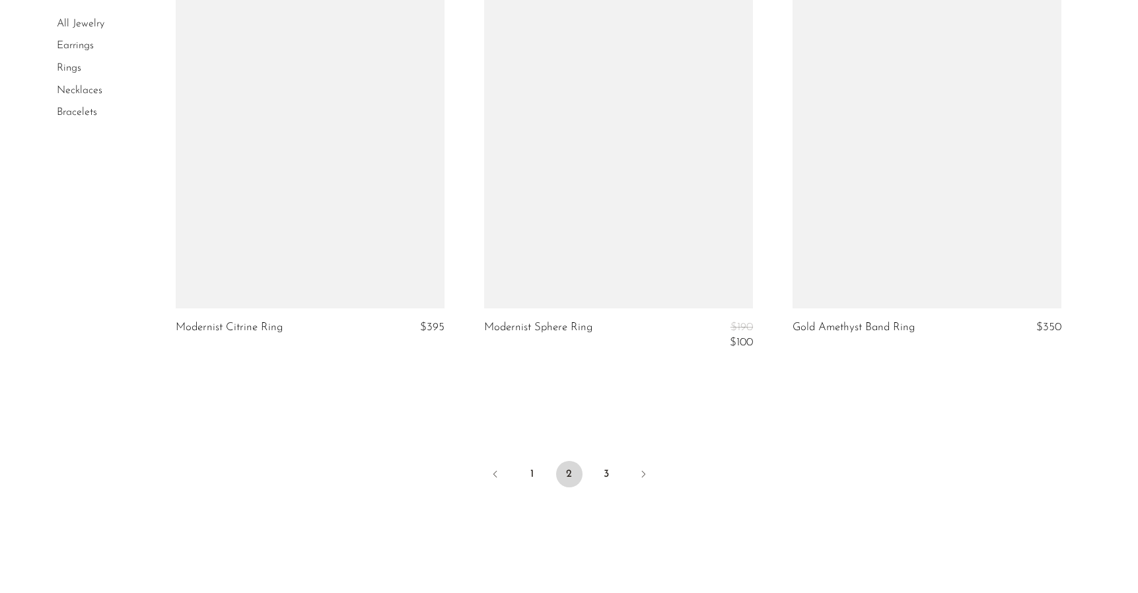
scroll to position [5025, 0]
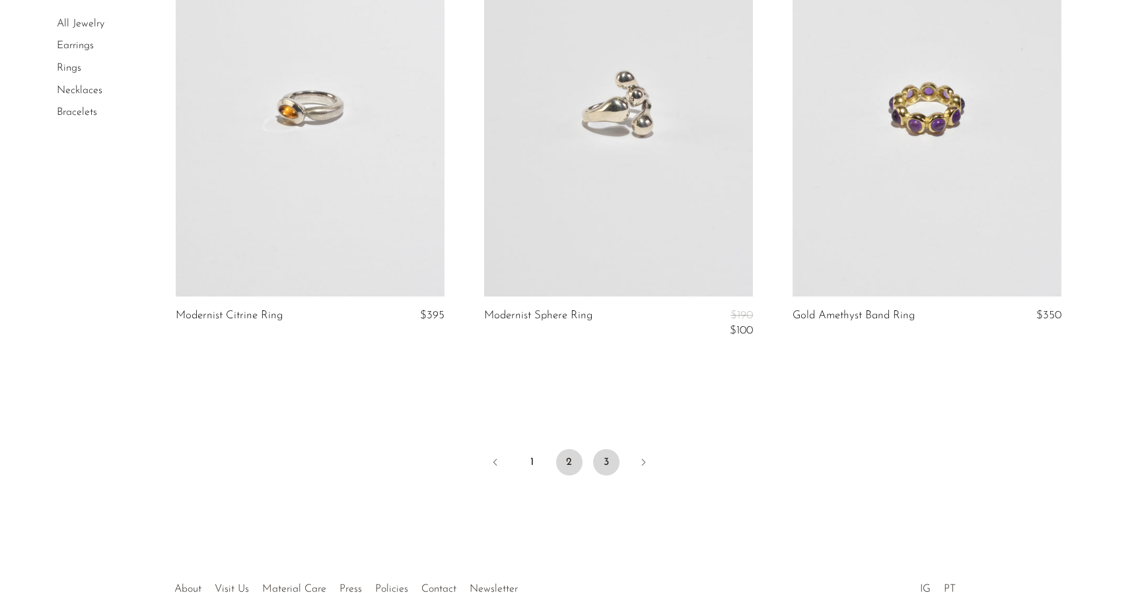
click at [606, 474] on link "3" at bounding box center [606, 462] width 26 height 26
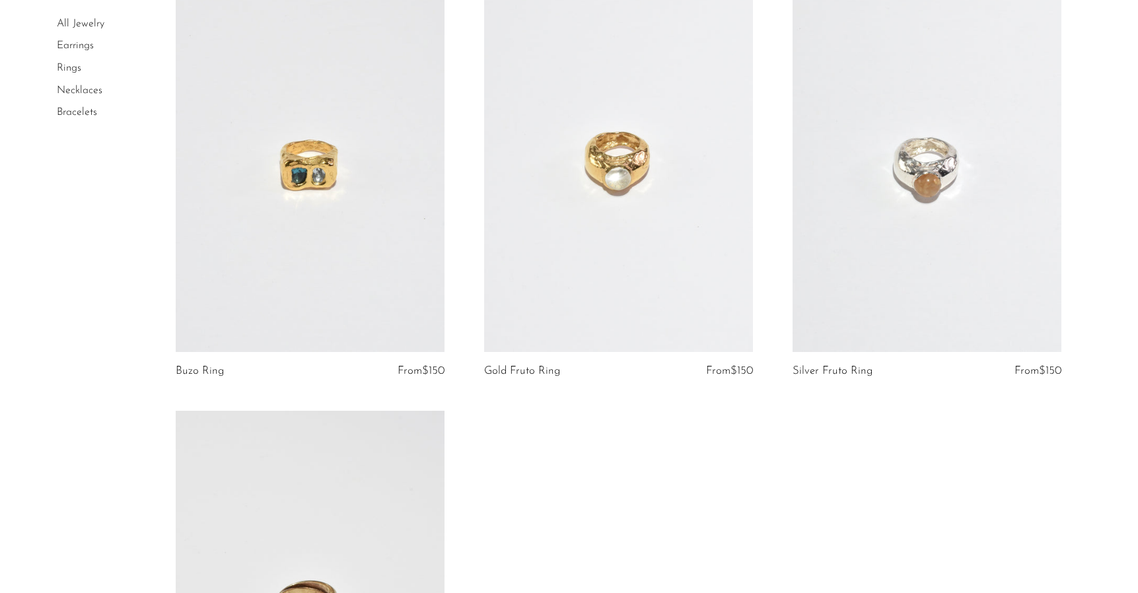
scroll to position [3281, 0]
